Goal: Task Accomplishment & Management: Manage account settings

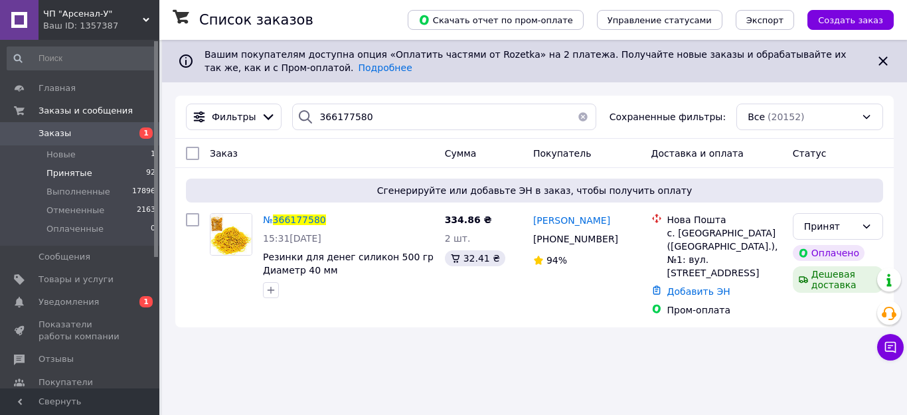
click at [62, 170] on span "Принятые" at bounding box center [69, 173] width 46 height 12
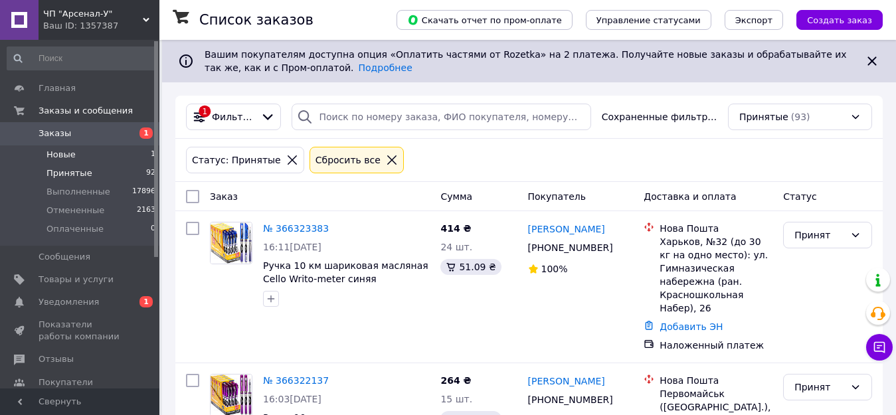
click at [55, 149] on span "Новые" at bounding box center [60, 155] width 29 height 12
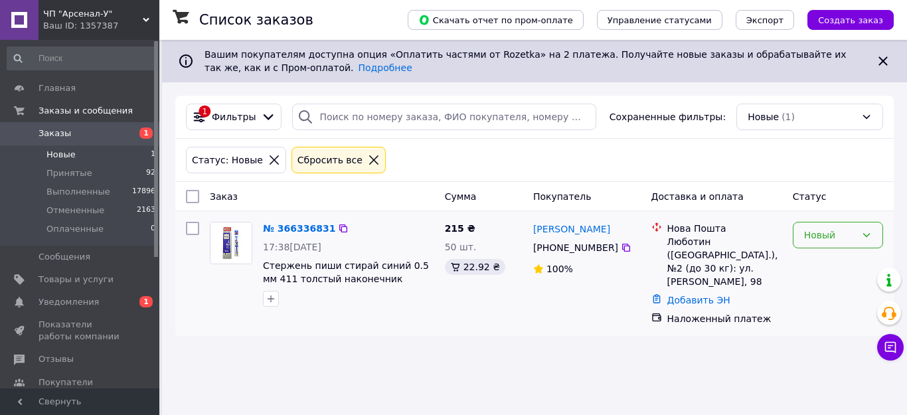
click at [817, 239] on div "Новый" at bounding box center [830, 235] width 52 height 15
click at [821, 265] on li "Принят" at bounding box center [838, 264] width 89 height 24
click at [60, 152] on span "Новые" at bounding box center [60, 155] width 29 height 12
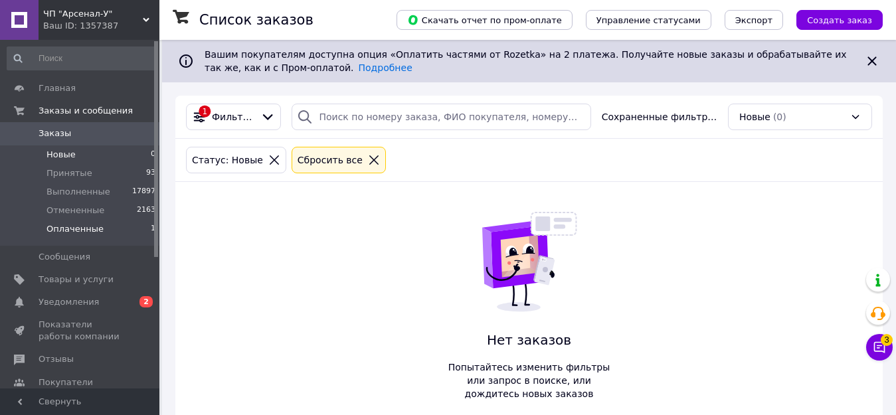
click at [59, 226] on span "Оплаченные" at bounding box center [74, 229] width 57 height 12
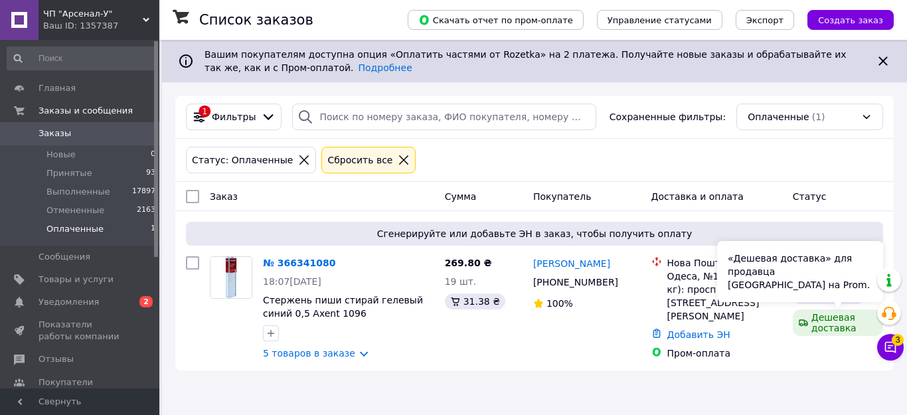
click at [817, 275] on div "«Дешевая доставка» для продавца Новой Почтой на Prom." at bounding box center [800, 271] width 166 height 61
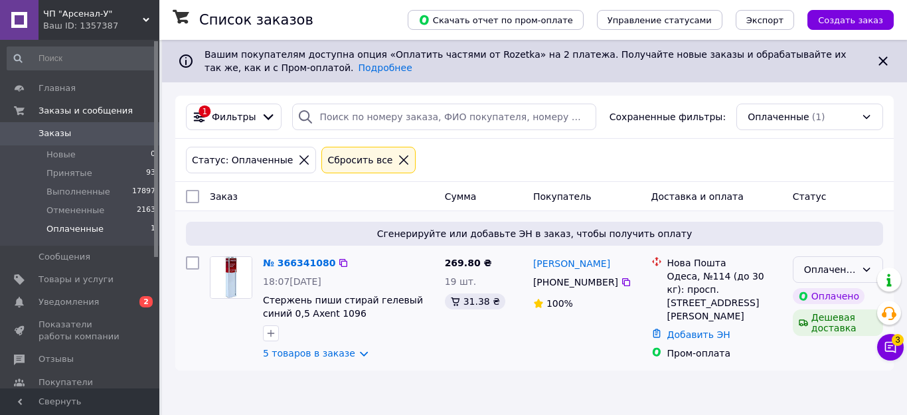
click at [818, 276] on div "Оплаченный" at bounding box center [830, 269] width 52 height 15
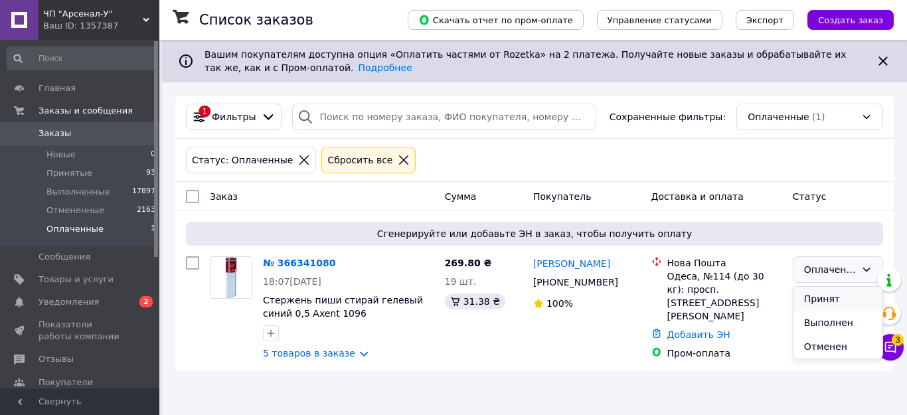
click at [814, 292] on li "Принят" at bounding box center [838, 299] width 89 height 24
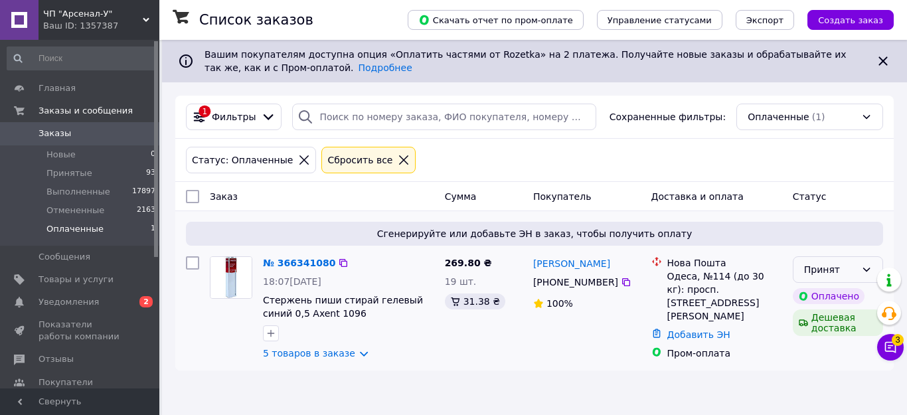
click at [819, 272] on div "Принят" at bounding box center [830, 269] width 52 height 15
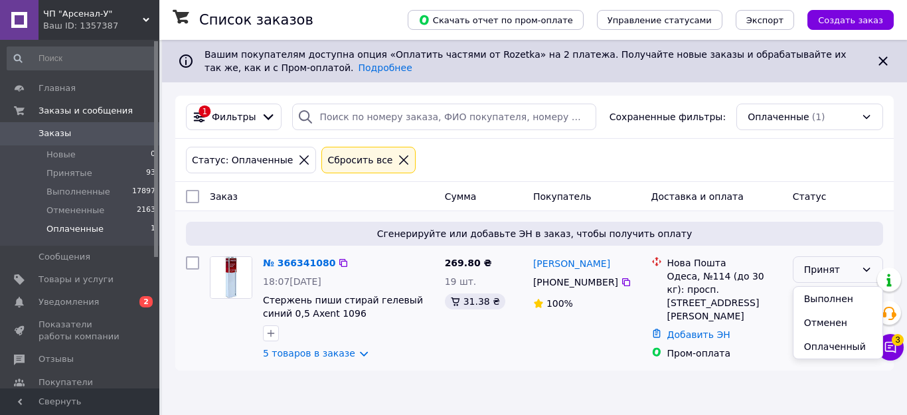
click at [742, 358] on div "Нова Пошта Одеса, №114 (до 30 кг): просп. Князя Ярослава Мудрого, 14/6 Добавить…" at bounding box center [716, 308] width 141 height 114
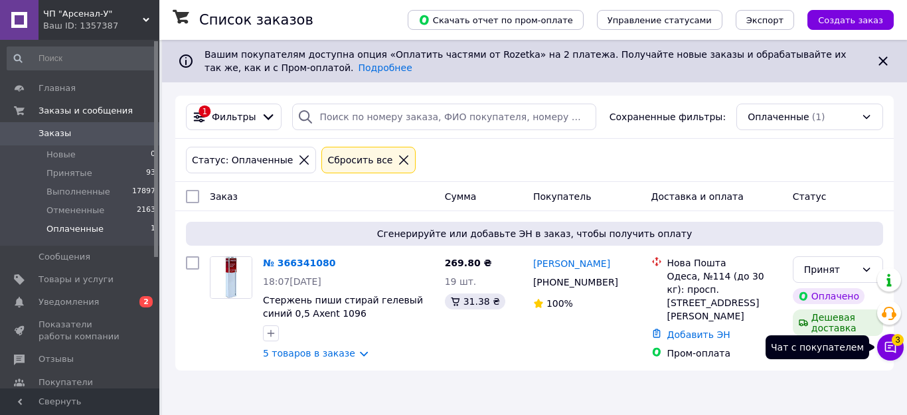
click at [887, 343] on icon at bounding box center [890, 347] width 13 height 13
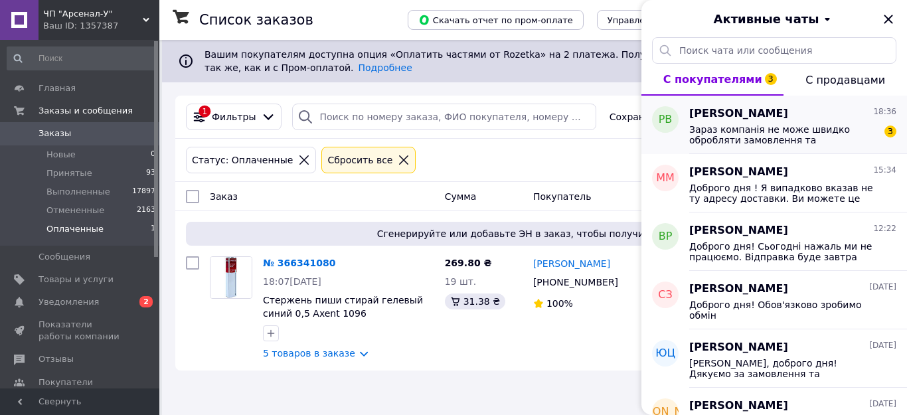
click at [730, 137] on span "Зараз компанія не може швидко обробляти замовлення та повідомлення, оскільки за…" at bounding box center [783, 134] width 189 height 21
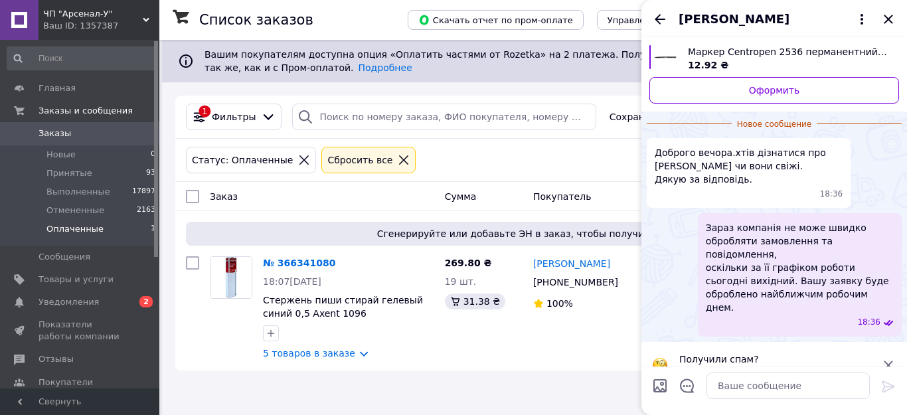
scroll to position [35, 0]
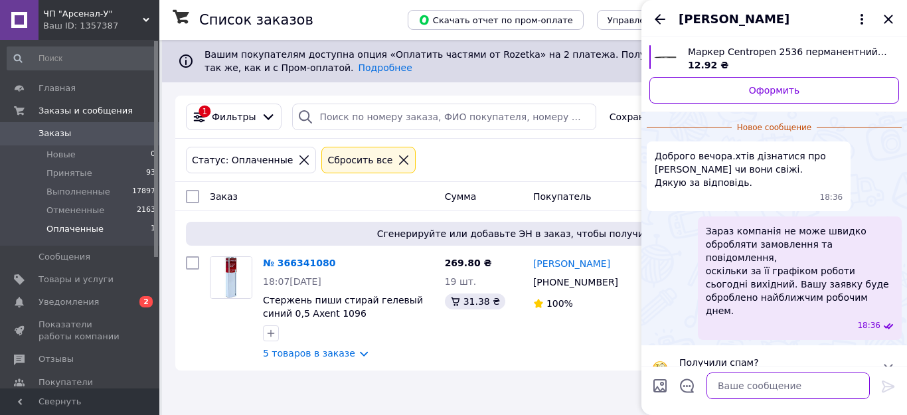
click at [732, 389] on textarea at bounding box center [788, 386] width 163 height 27
drag, startPoint x: 891, startPoint y: 21, endPoint x: 847, endPoint y: 4, distance: 47.5
click at [889, 19] on icon "Закрыть" at bounding box center [889, 19] width 16 height 16
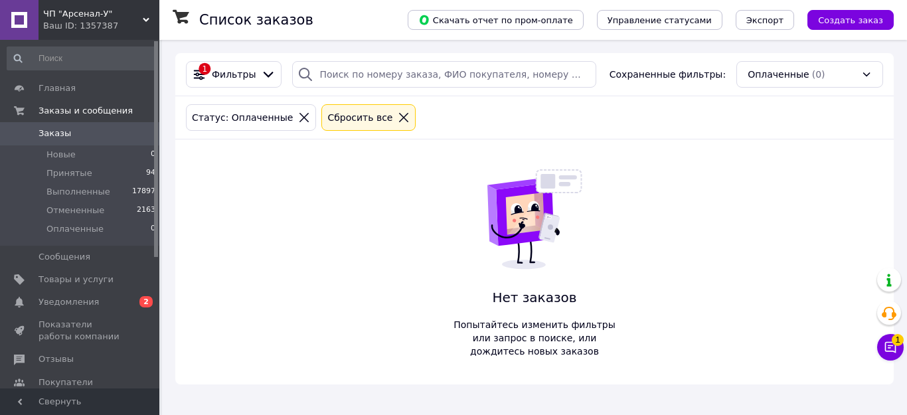
click at [885, 347] on icon at bounding box center [890, 347] width 11 height 11
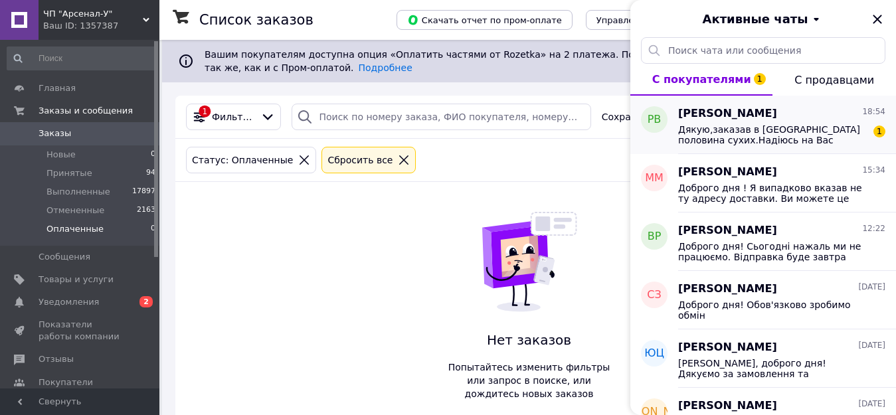
click at [794, 142] on span "Дякую,заказав в Одесі половина сухих.Надіюсь на Вас" at bounding box center [772, 134] width 189 height 21
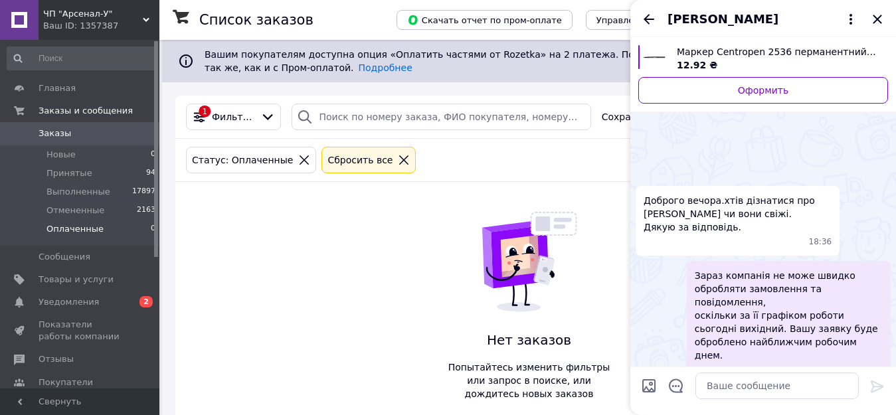
scroll to position [129, 0]
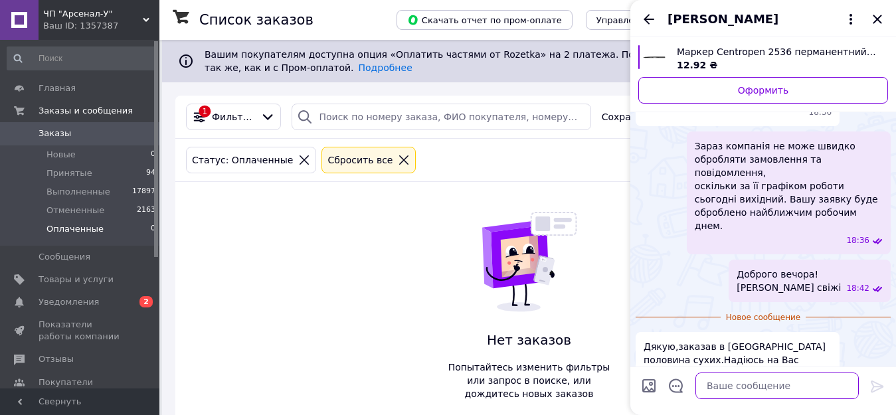
click at [713, 388] on textarea at bounding box center [776, 386] width 163 height 27
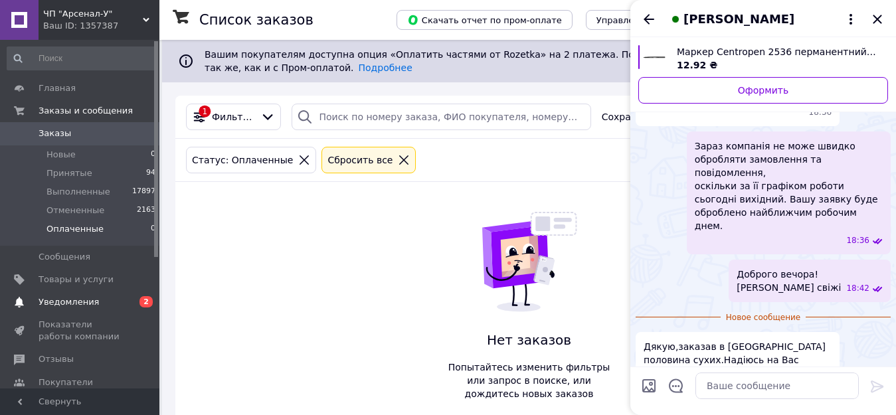
click at [81, 296] on span "Уведомления" at bounding box center [69, 302] width 60 height 12
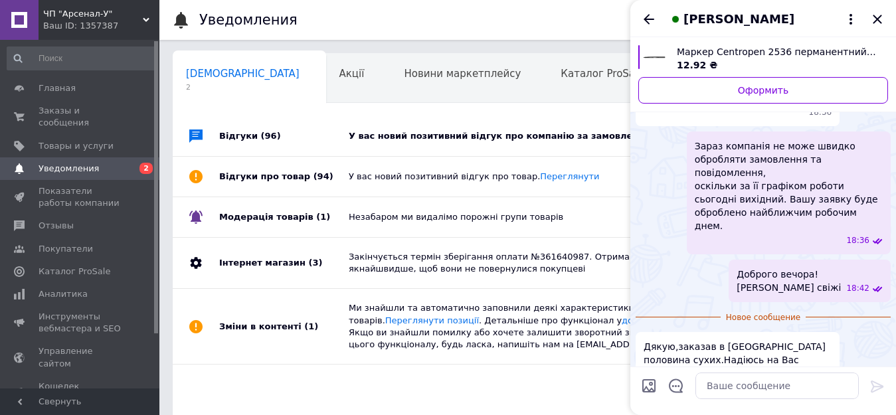
click at [878, 21] on icon "Закрыть" at bounding box center [877, 19] width 9 height 9
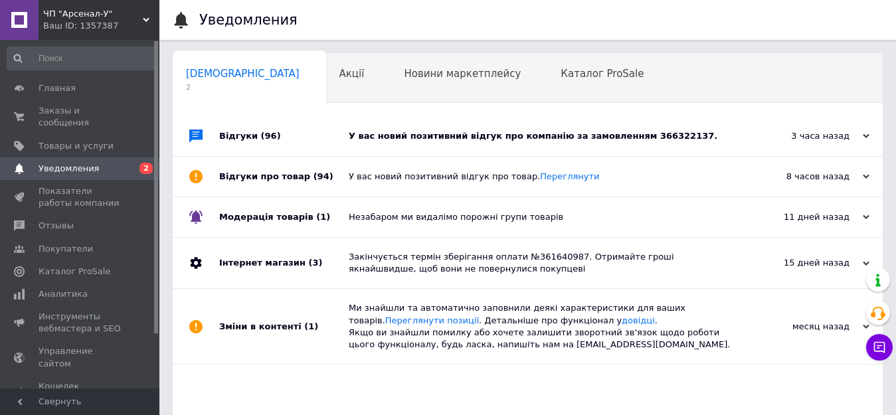
click at [396, 139] on div "У вас новий позитивний відгук про компанію за замовленням 366322137." at bounding box center [543, 136] width 388 height 12
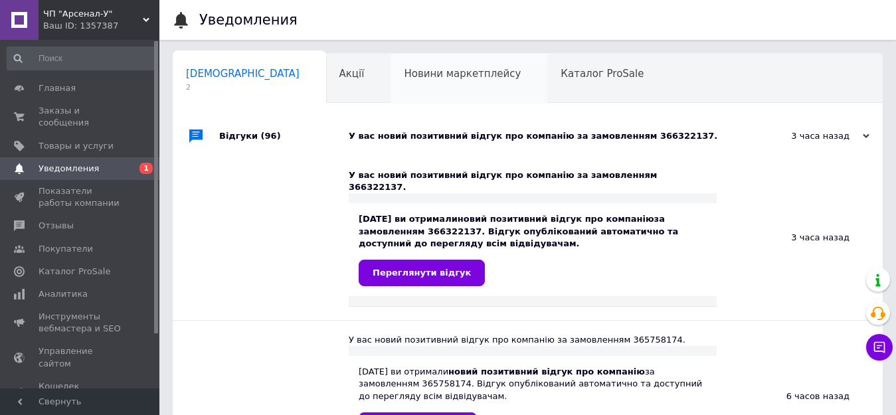
click at [404, 68] on span "Новини маркетплейсу" at bounding box center [462, 74] width 117 height 12
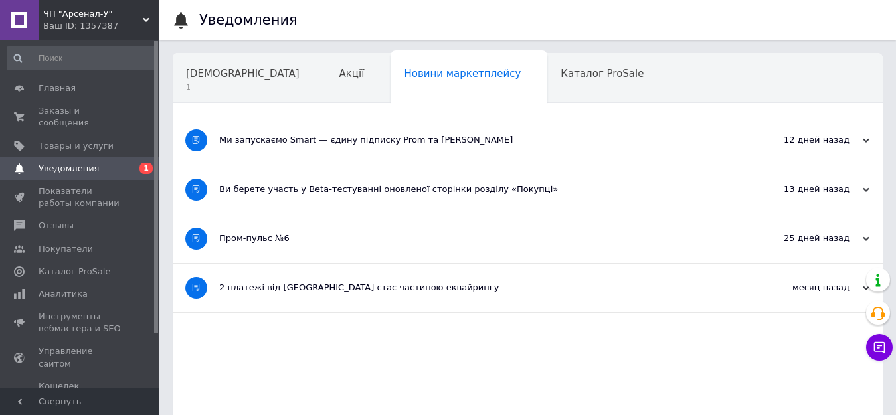
drag, startPoint x: 147, startPoint y: 94, endPoint x: 161, endPoint y: 89, distance: 14.7
click at [147, 93] on span at bounding box center [141, 88] width 37 height 12
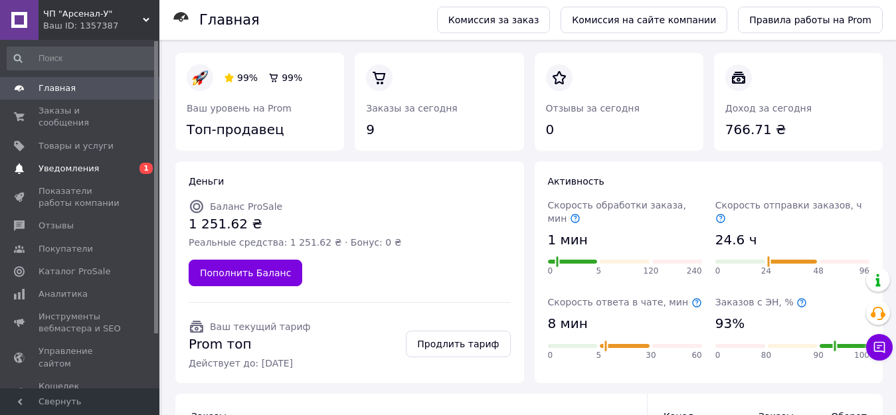
click at [80, 163] on span "Уведомления" at bounding box center [69, 169] width 60 height 12
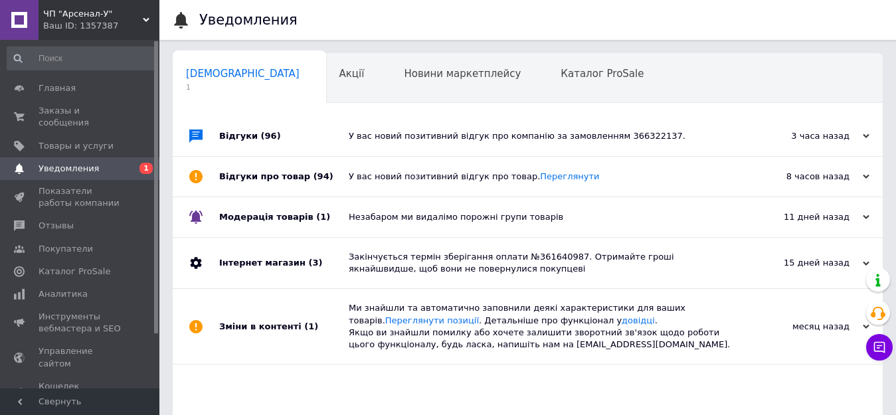
click at [365, 176] on div "У вас новий позитивний відгук про товар. Переглянути" at bounding box center [543, 177] width 388 height 12
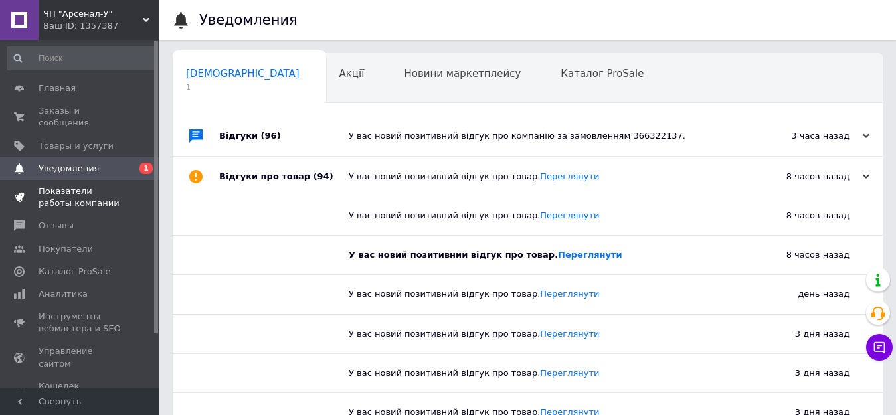
click at [52, 189] on span "Показатели работы компании" at bounding box center [81, 197] width 84 height 24
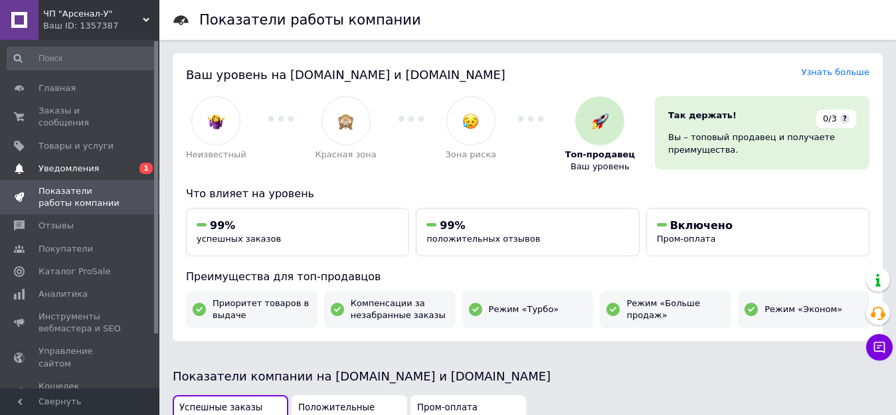
click at [72, 163] on span "Уведомления" at bounding box center [69, 169] width 60 height 12
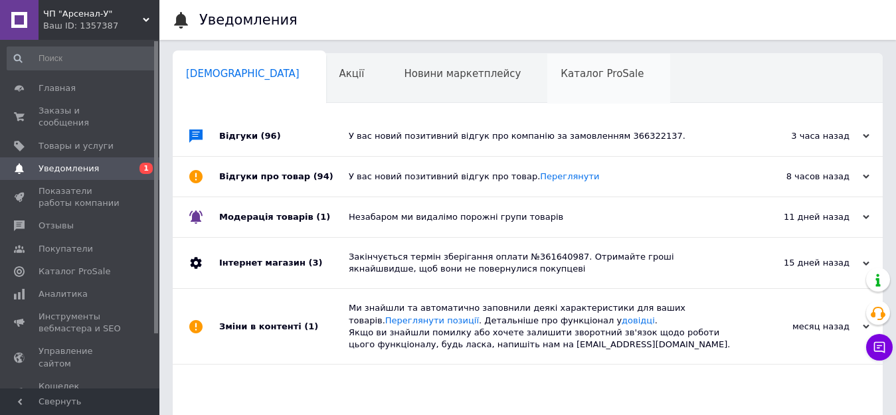
click at [560, 72] on span "Каталог ProSale" at bounding box center [601, 74] width 83 height 12
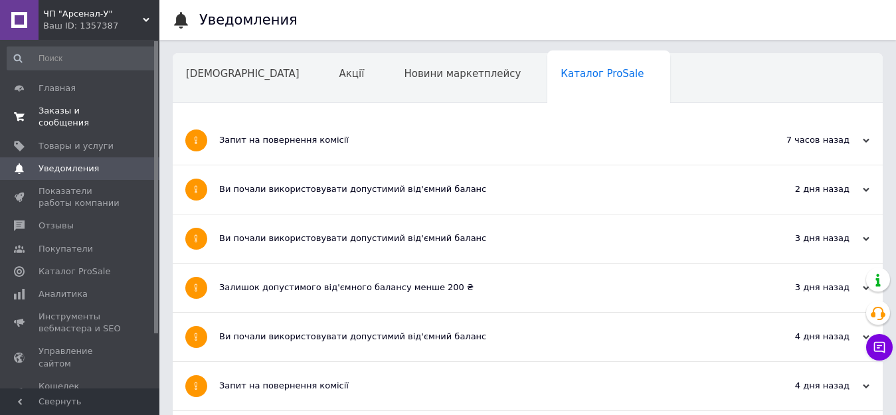
click at [56, 106] on span "Заказы и сообщения" at bounding box center [81, 117] width 84 height 24
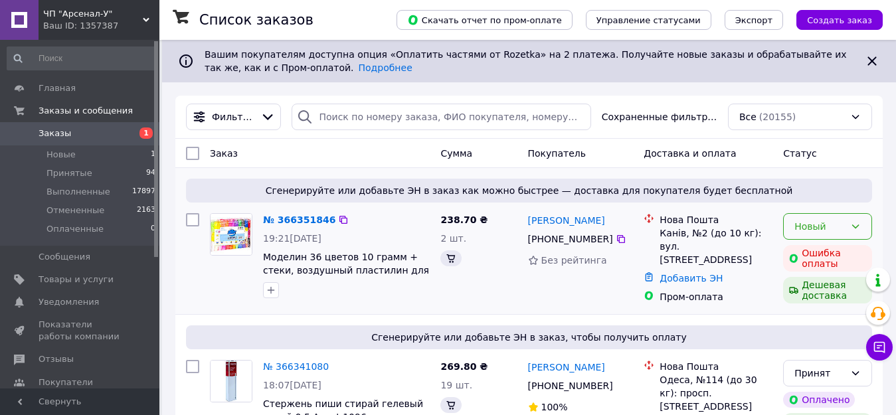
click at [804, 229] on div "Новый" at bounding box center [819, 226] width 50 height 15
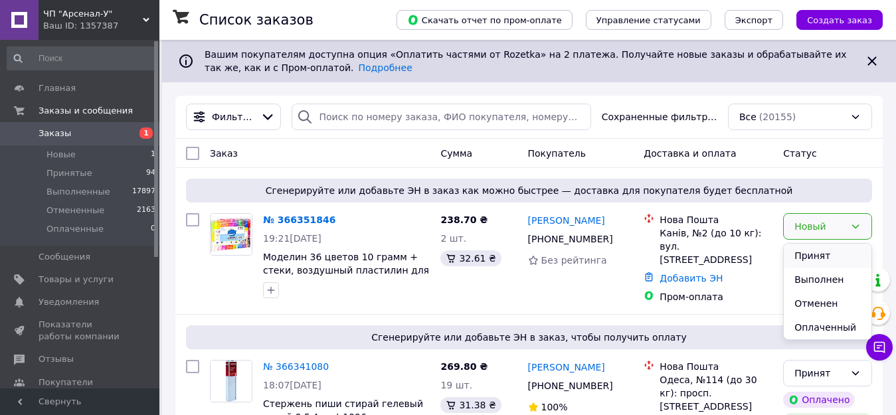
click at [808, 256] on li "Принят" at bounding box center [828, 256] width 88 height 24
